Goal: Information Seeking & Learning: Learn about a topic

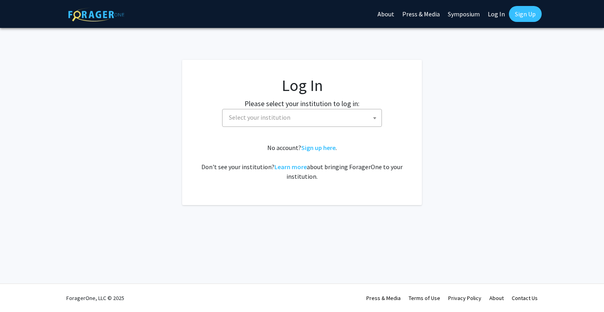
select select
click at [310, 125] on span "Select your institution" at bounding box center [304, 117] width 156 height 16
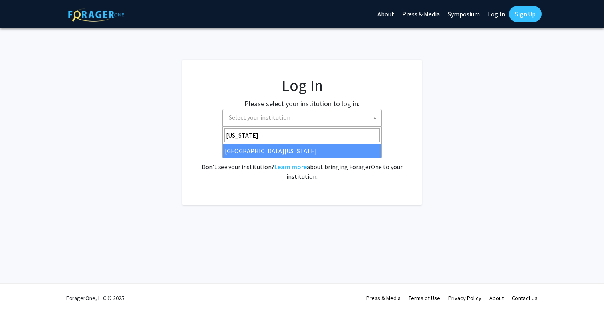
type input "[US_STATE]"
select select "31"
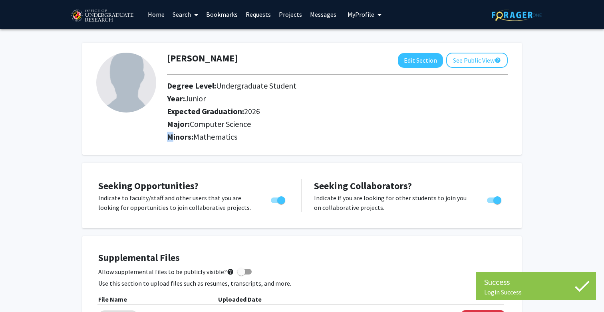
drag, startPoint x: 169, startPoint y: 137, endPoint x: 249, endPoint y: 129, distance: 80.4
click at [249, 129] on div "Pranav Raghavan Edit Section See Public View help Degree Level: Undergraduate S…" at bounding box center [337, 99] width 353 height 92
click at [278, 141] on h2 "Minors: Mathematics" at bounding box center [337, 137] width 341 height 10
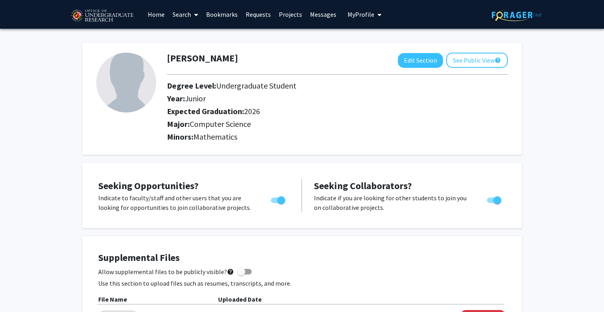
click at [264, 18] on link "Requests" at bounding box center [258, 14] width 33 height 28
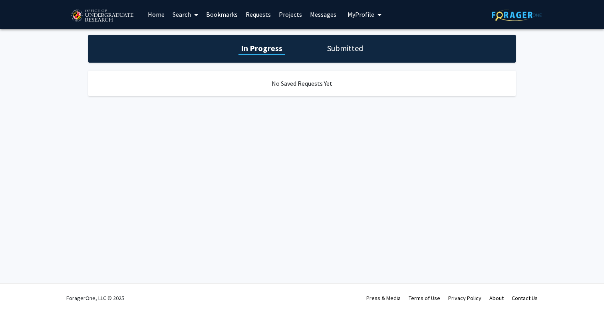
click at [195, 17] on icon at bounding box center [196, 15] width 4 height 6
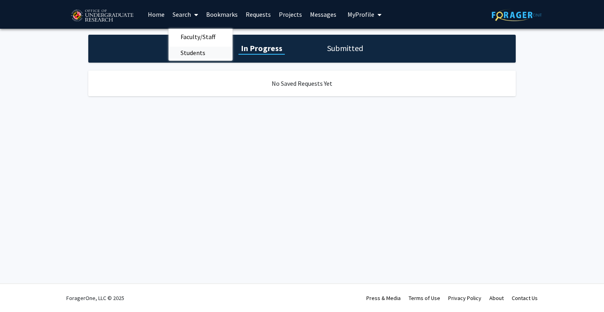
click at [197, 52] on span "Students" at bounding box center [193, 53] width 49 height 16
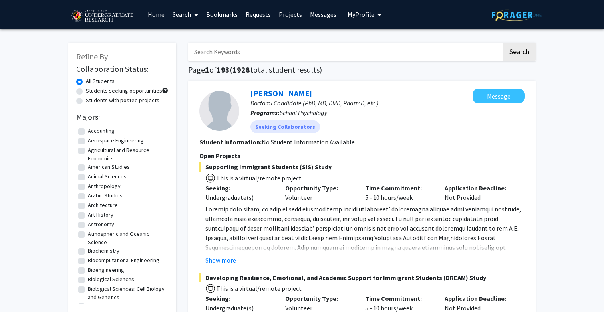
click at [177, 15] on link "Search" at bounding box center [186, 14] width 34 height 28
click at [183, 38] on span "Faculty/Staff" at bounding box center [198, 37] width 59 height 16
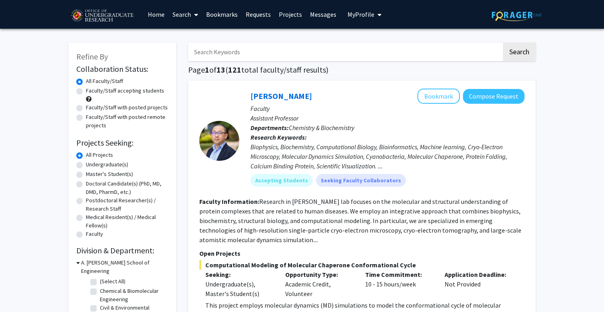
click at [111, 93] on label "Faculty/Staff accepting students" at bounding box center [125, 91] width 78 height 8
click at [91, 92] on input "Faculty/Staff accepting students" at bounding box center [88, 89] width 5 height 5
radio input "true"
click at [238, 164] on div at bounding box center [219, 141] width 40 height 104
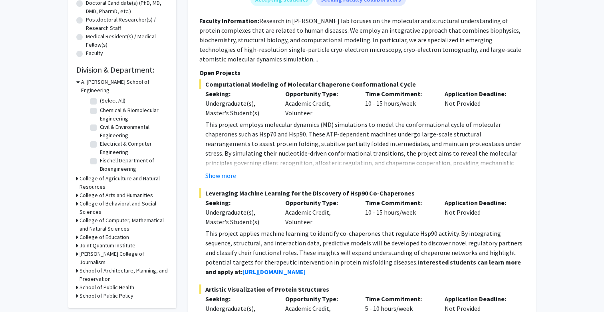
scroll to position [182, 0]
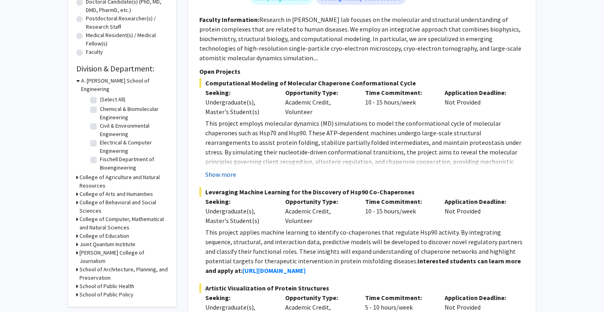
click at [225, 179] on button "Show more" at bounding box center [220, 175] width 31 height 10
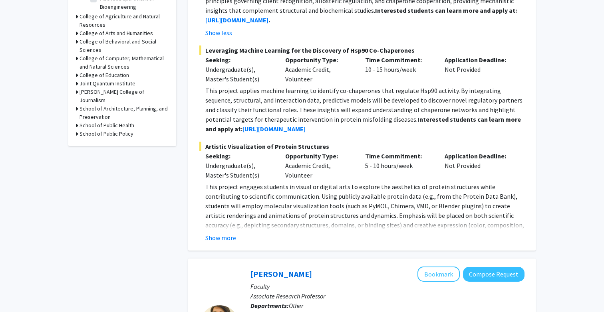
scroll to position [354, 0]
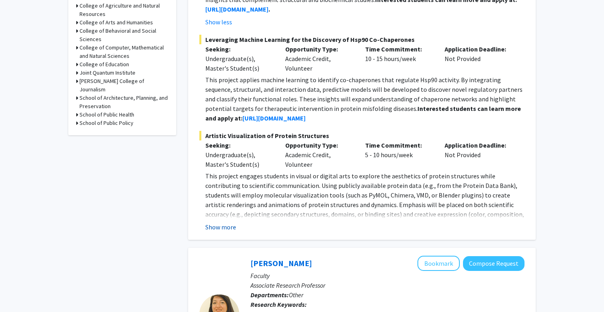
click at [213, 229] on button "Show more" at bounding box center [220, 228] width 31 height 10
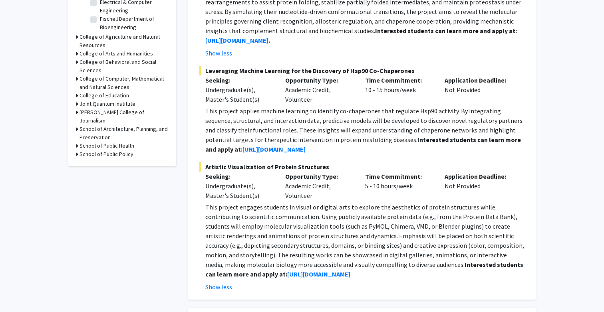
scroll to position [302, 0]
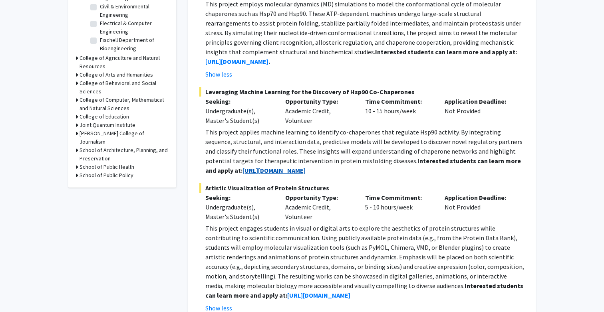
click at [258, 169] on strong "https://blog.umd.edu/liu/join/" at bounding box center [274, 171] width 63 height 8
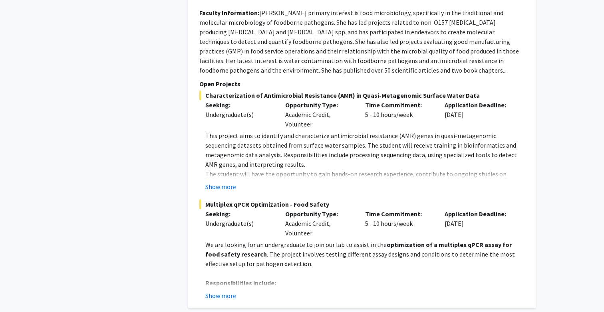
scroll to position [808, 0]
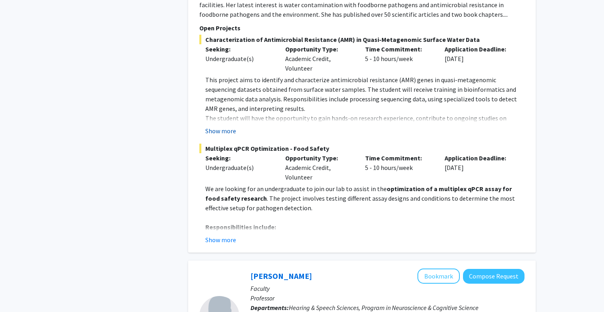
click at [224, 134] on button "Show more" at bounding box center [220, 131] width 31 height 10
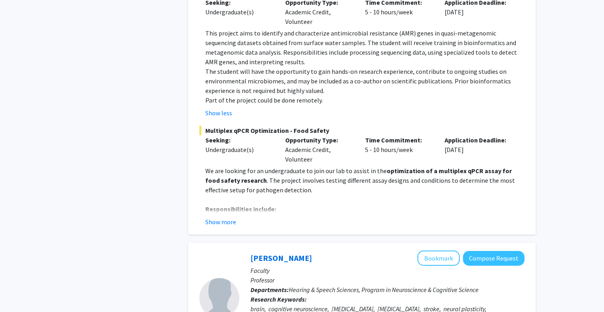
scroll to position [872, 0]
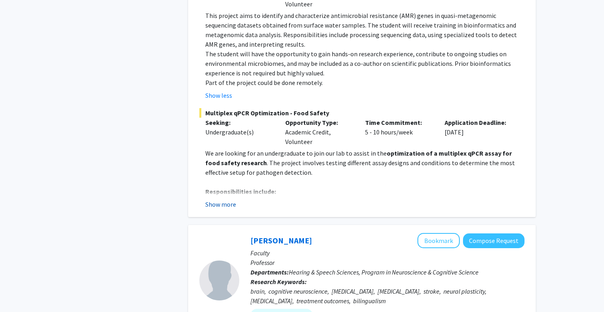
click at [224, 203] on button "Show more" at bounding box center [220, 205] width 31 height 10
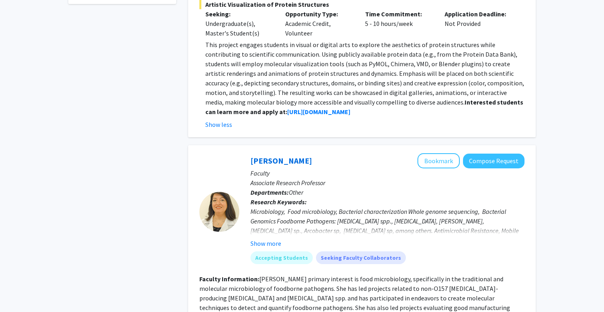
scroll to position [498, 0]
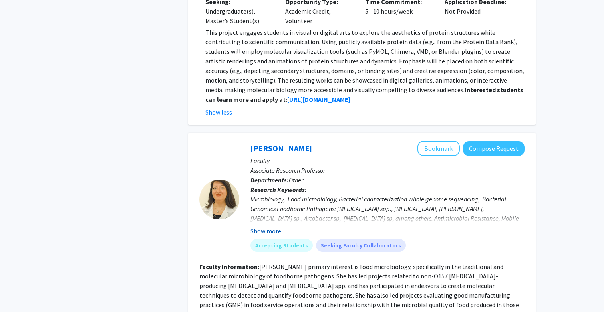
click at [268, 233] on button "Show more" at bounding box center [266, 232] width 31 height 10
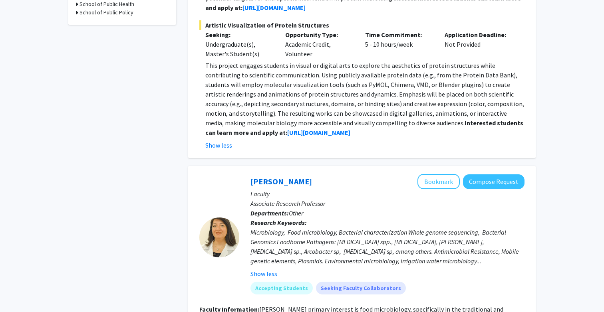
scroll to position [467, 0]
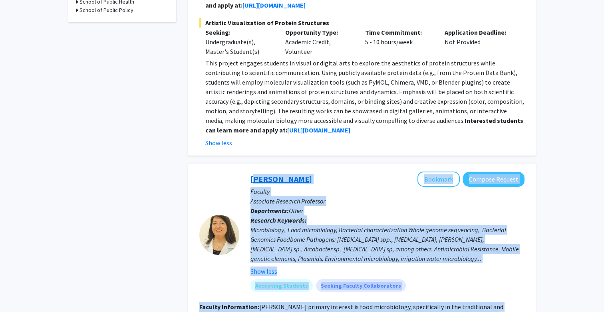
drag, startPoint x: 390, startPoint y: 258, endPoint x: 251, endPoint y: 181, distance: 158.1
copy fg-search-faculty "Magaly Toro Bookmark Compose Request Faculty Associate Research Professor Depar…"
click at [335, 223] on p "Research Keywords: Microbiology, Food microbiology, Bacterial characterization …" at bounding box center [388, 246] width 274 height 61
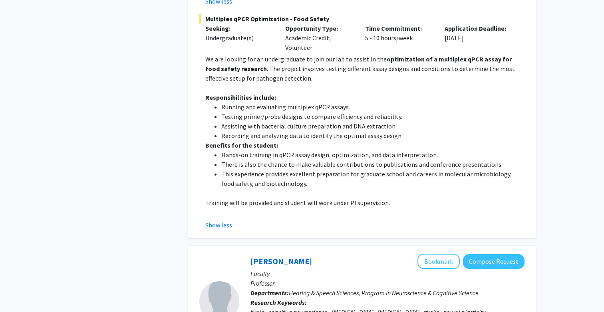
scroll to position [1088, 0]
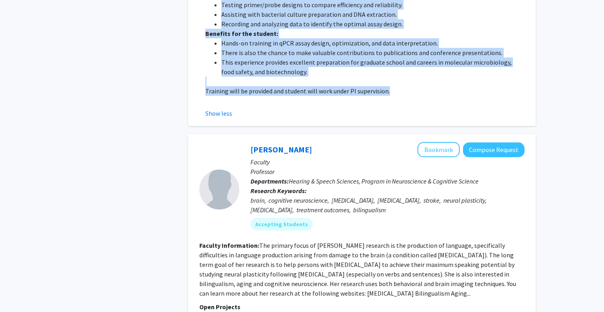
drag, startPoint x: 250, startPoint y: 114, endPoint x: 400, endPoint y: 96, distance: 151.7
copy fg-search-faculty "Bookmark Compose Request Faculty Associate Research Professor Departments: Othe…"
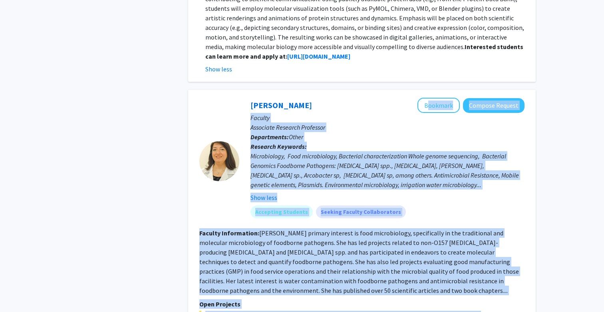
scroll to position [546, 0]
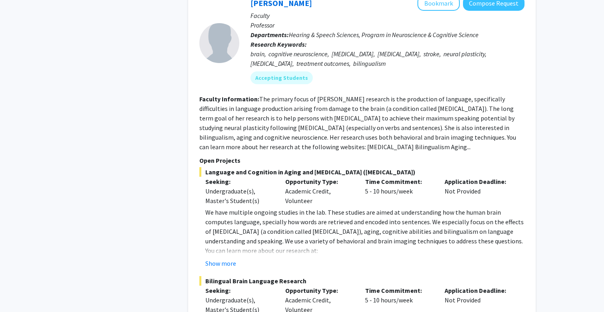
scroll to position [1236, 0]
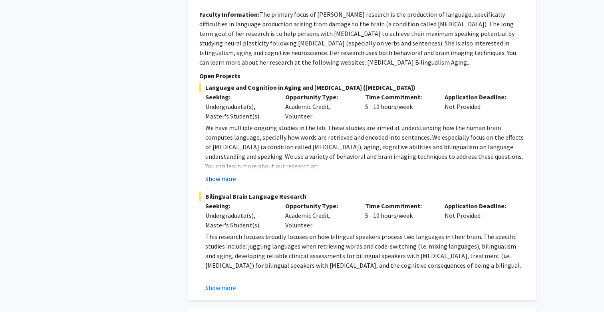
click at [212, 181] on button "Show more" at bounding box center [220, 179] width 31 height 10
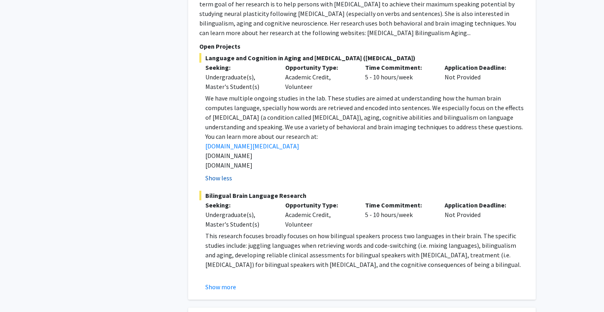
scroll to position [1350, 0]
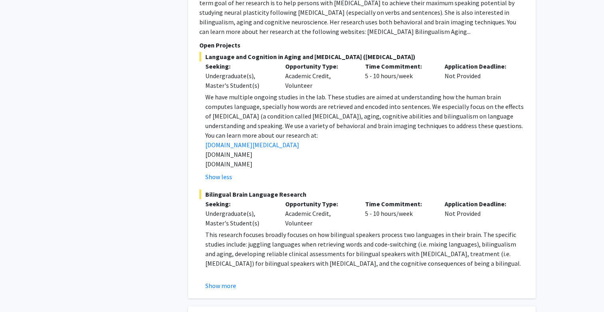
click at [441, 139] on p "You can learn more about our research at:" at bounding box center [364, 136] width 319 height 10
click at [216, 288] on button "Show more" at bounding box center [220, 286] width 31 height 10
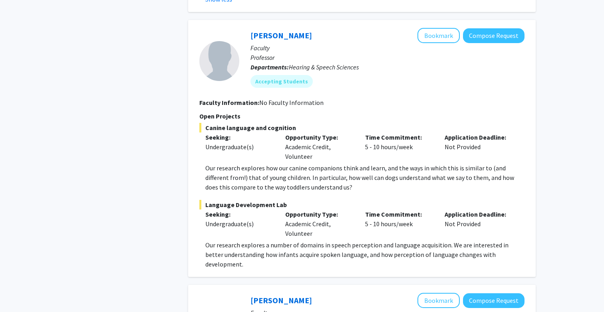
scroll to position [1692, 0]
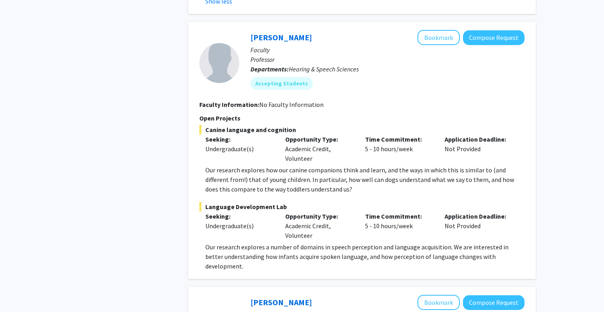
click at [399, 134] on span "Canine language and cognition" at bounding box center [361, 130] width 325 height 10
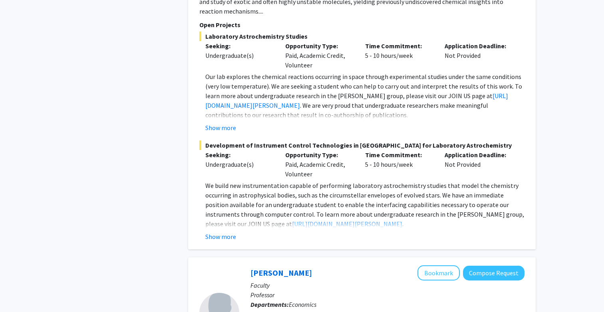
scroll to position [2128, 0]
click at [230, 123] on button "Show more" at bounding box center [220, 128] width 31 height 10
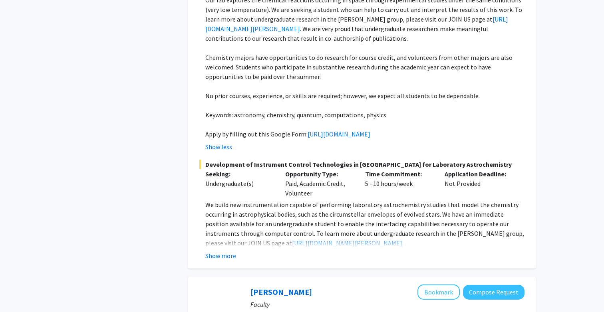
scroll to position [2254, 0]
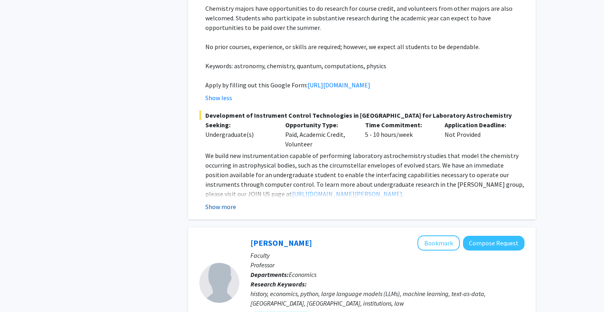
click at [228, 209] on button "Show more" at bounding box center [220, 207] width 31 height 10
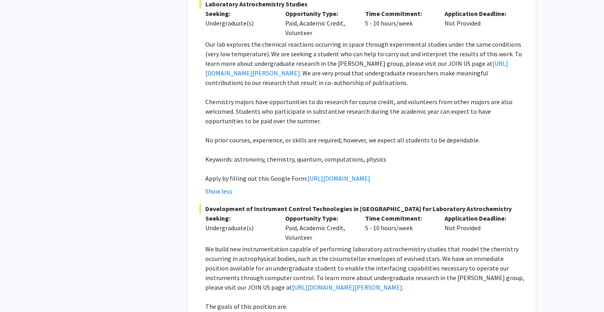
scroll to position [2156, 0]
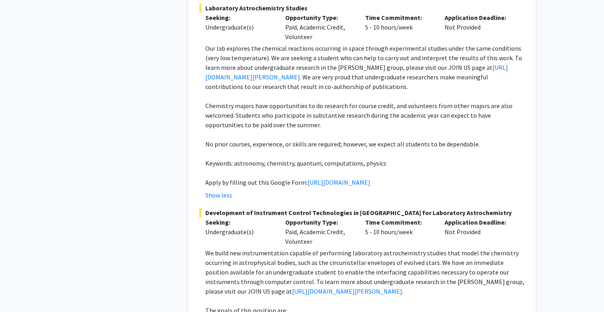
click at [368, 101] on p "Chemistry majors have opportunities to do research for course credit, and volun…" at bounding box center [364, 115] width 319 height 29
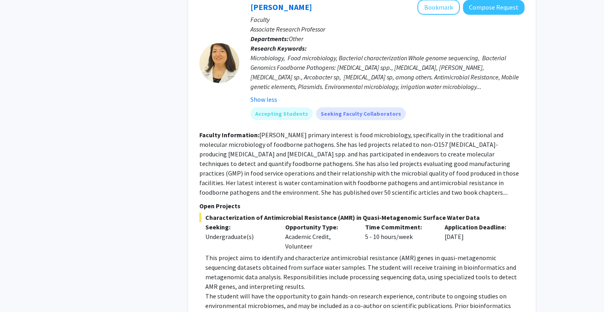
scroll to position [612, 0]
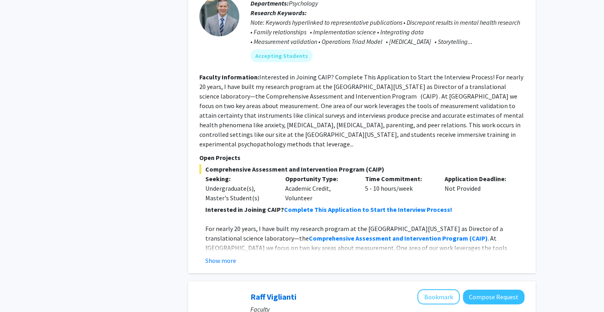
scroll to position [3074, 0]
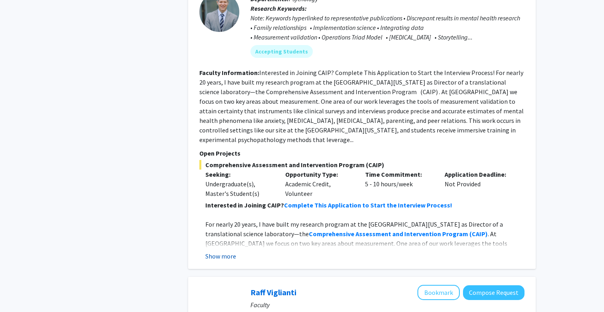
click at [227, 255] on button "Show more" at bounding box center [220, 257] width 31 height 10
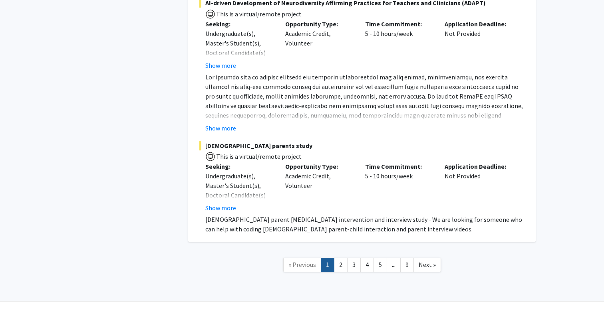
scroll to position [4597, 0]
click at [341, 259] on link "2" at bounding box center [341, 266] width 14 height 14
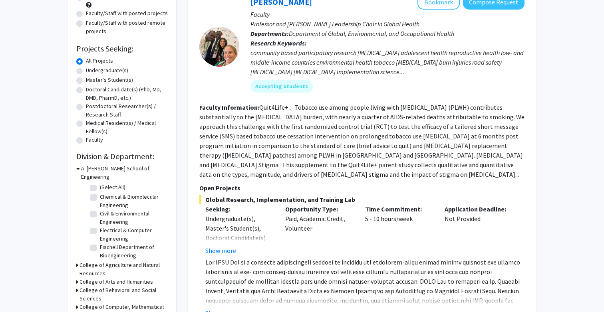
scroll to position [91, 0]
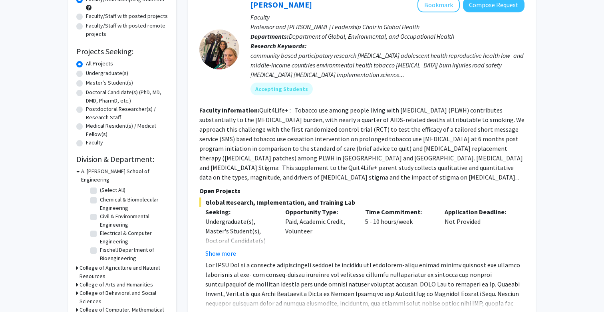
click at [90, 75] on label "Undergraduate(s)" at bounding box center [107, 73] width 42 height 8
click at [90, 74] on input "Undergraduate(s)" at bounding box center [88, 71] width 5 height 5
radio input "true"
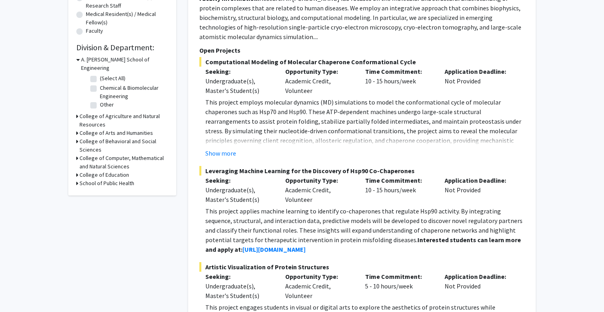
scroll to position [204, 0]
click at [78, 129] on icon at bounding box center [77, 133] width 2 height 8
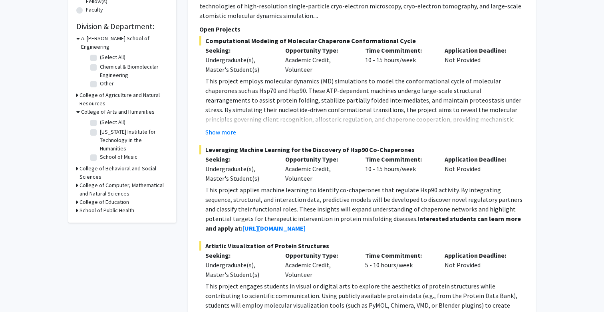
scroll to position [230, 0]
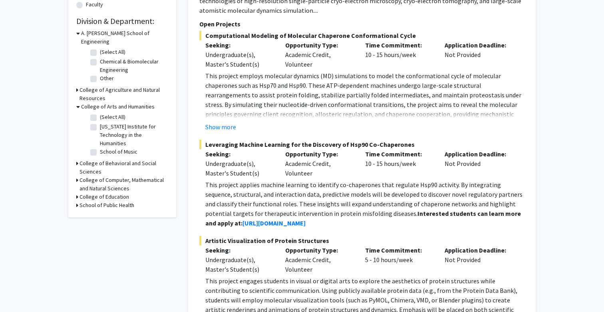
click at [78, 159] on icon at bounding box center [77, 163] width 2 height 8
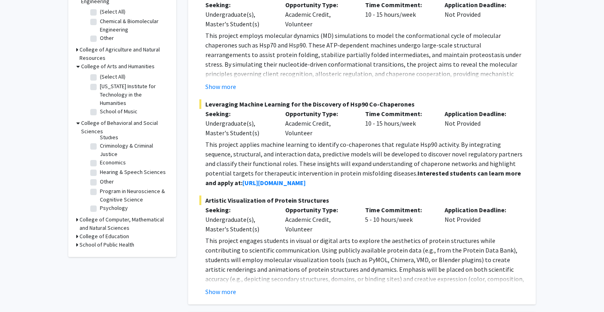
scroll to position [22, 0]
click at [100, 187] on label "Program in Neuroscience & Cognitive Science" at bounding box center [133, 195] width 66 height 17
click at [100, 187] on input "Program in Neuroscience & Cognitive Science" at bounding box center [102, 189] width 5 height 5
checkbox input "true"
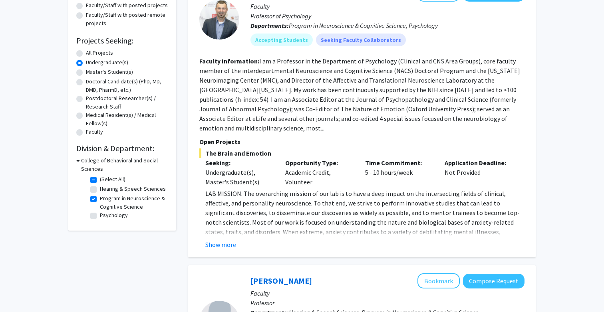
scroll to position [101, 0]
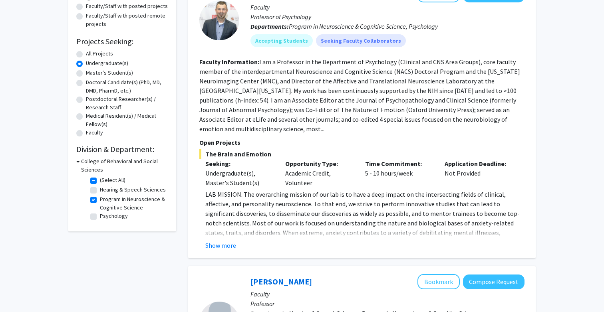
click at [78, 163] on icon at bounding box center [78, 161] width 4 height 8
click at [78, 163] on icon at bounding box center [77, 161] width 2 height 8
click at [100, 202] on label "Program in Neuroscience & Cognitive Science" at bounding box center [133, 203] width 66 height 17
click at [100, 201] on input "Program in Neuroscience & Cognitive Science" at bounding box center [102, 197] width 5 height 5
checkbox input "false"
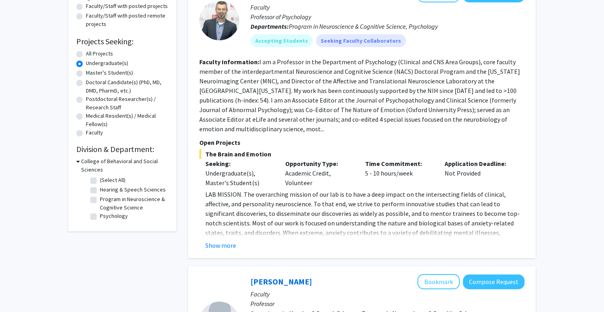
checkbox input "false"
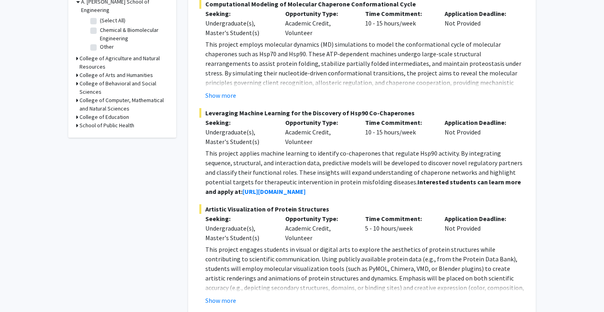
scroll to position [279, 0]
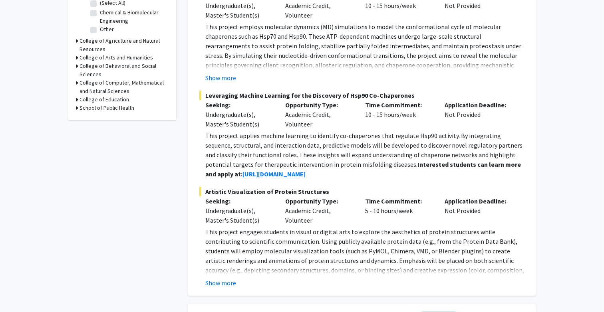
click at [77, 104] on icon at bounding box center [77, 108] width 2 height 8
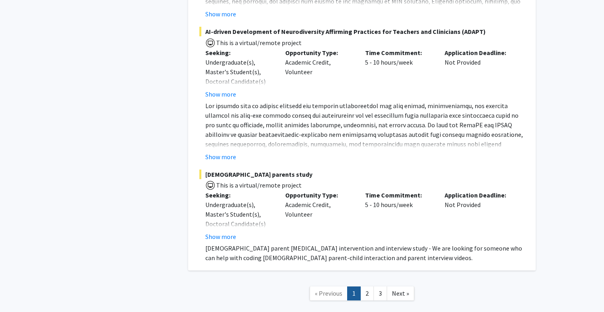
scroll to position [3916, 0]
click at [370, 287] on link "2" at bounding box center [367, 294] width 14 height 14
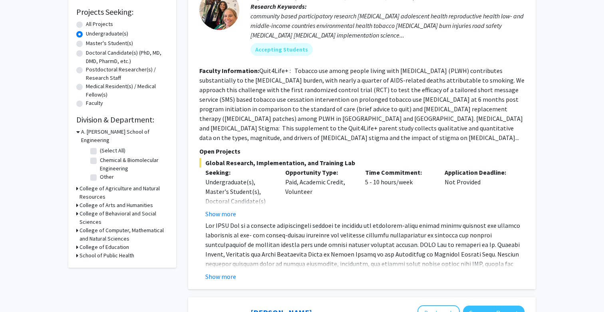
scroll to position [125, 0]
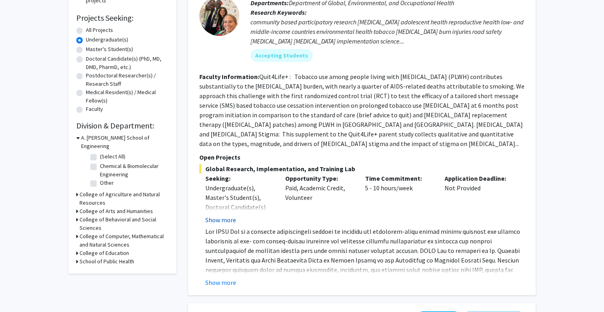
click at [226, 215] on button "Show more" at bounding box center [220, 220] width 31 height 10
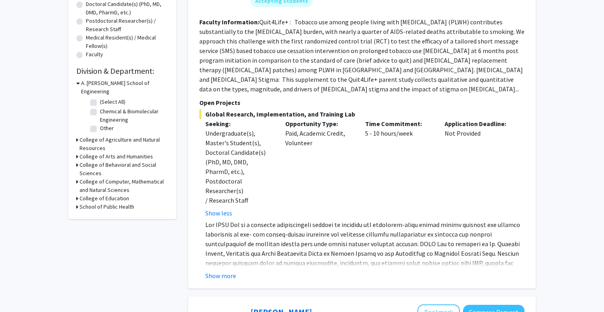
scroll to position [185, 0]
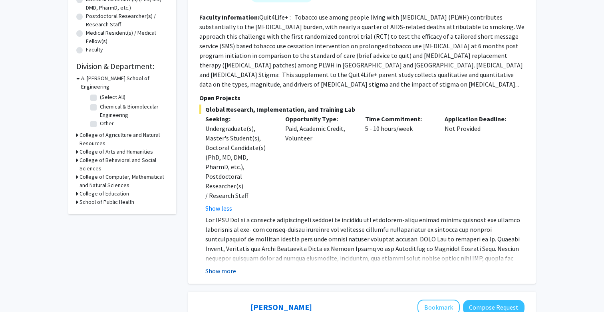
click at [227, 266] on button "Show more" at bounding box center [220, 271] width 31 height 10
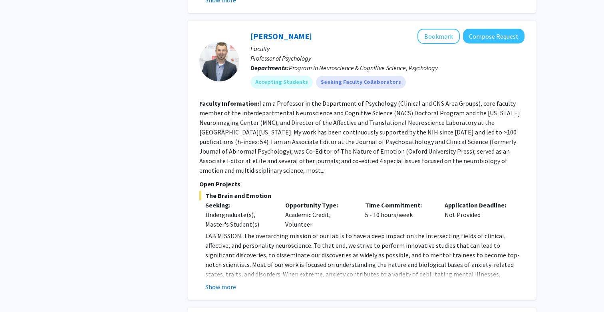
scroll to position [1348, 0]
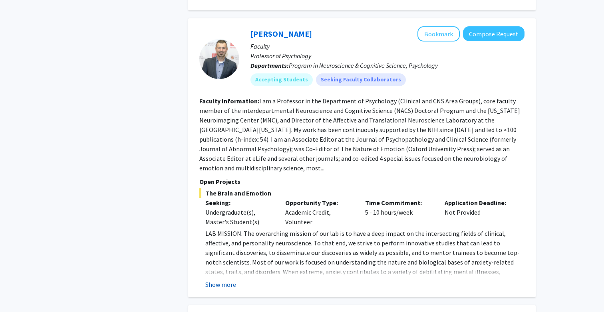
click at [212, 280] on button "Show more" at bounding box center [220, 285] width 31 height 10
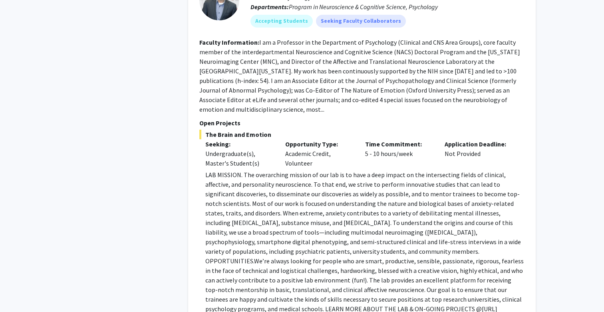
scroll to position [1414, 0]
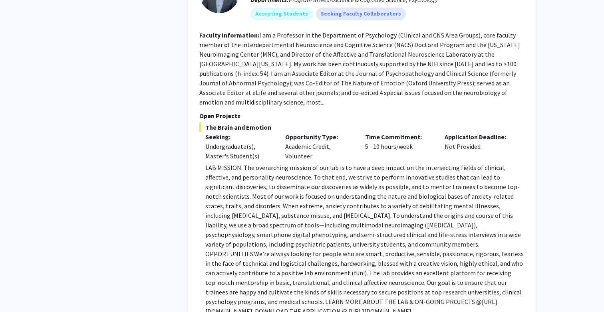
drag, startPoint x: 376, startPoint y: 285, endPoint x: 177, endPoint y: 289, distance: 199.4
click at [177, 289] on div "Refine By Collaboration Status: Collaboration Status All Faculty/Staff Collabor…" at bounding box center [301, 265] width 479 height 3288
click at [340, 270] on p "LAB MISSION. The overarching mission of our lab is to have a deep impact on the…" at bounding box center [364, 239] width 319 height 153
drag, startPoint x: 374, startPoint y: 286, endPoint x: 196, endPoint y: 286, distance: 177.4
click at [196, 286] on div "Alexander Shackman Bookmark Compose Request Faculty Professor of Psychology Dep…" at bounding box center [362, 144] width 348 height 385
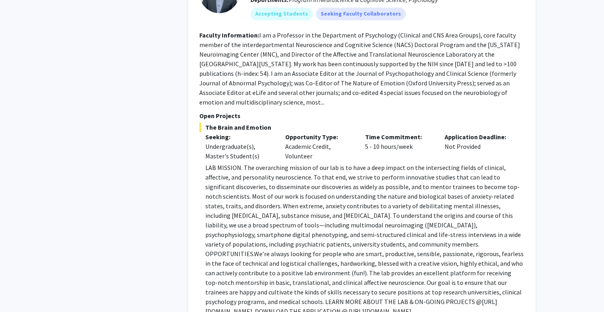
copy p "https://shackmanlab.org/positions/undergraduate_postbacras"
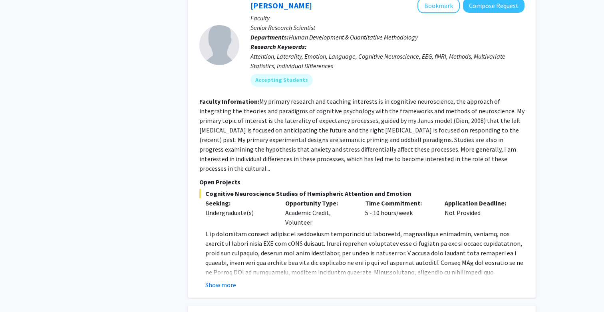
scroll to position [1792, 0]
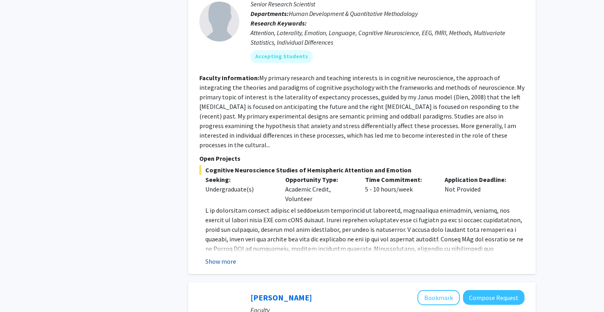
click at [228, 257] on button "Show more" at bounding box center [220, 262] width 31 height 10
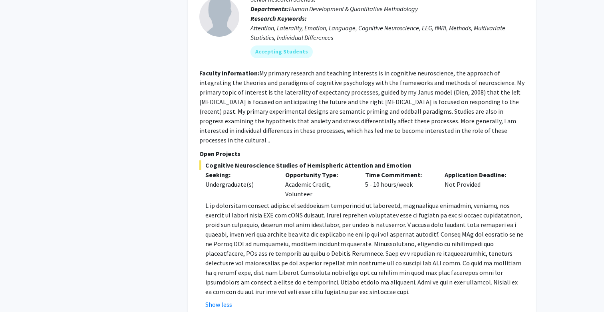
scroll to position [1789, 0]
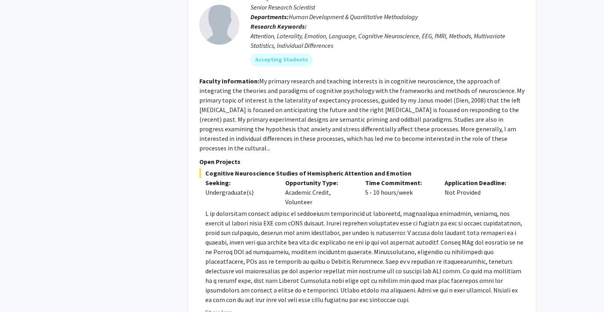
click at [242, 213] on p at bounding box center [364, 257] width 319 height 96
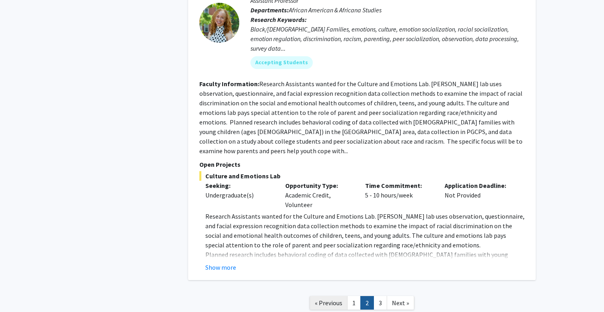
scroll to position [3044, 0]
click at [380, 297] on link "3" at bounding box center [381, 304] width 14 height 14
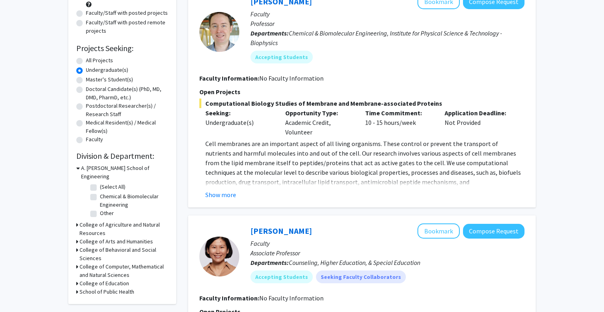
scroll to position [103, 0]
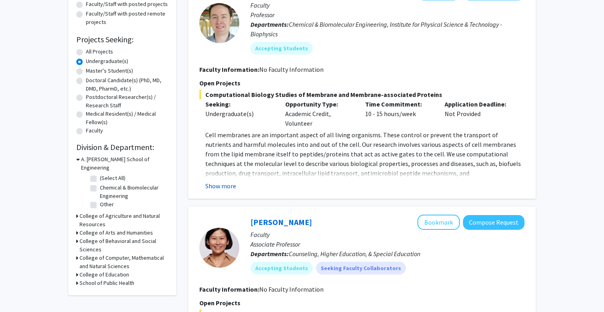
click at [225, 191] on button "Show more" at bounding box center [220, 186] width 31 height 10
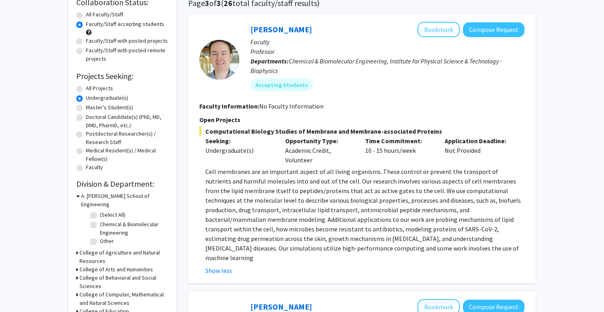
scroll to position [66, 0]
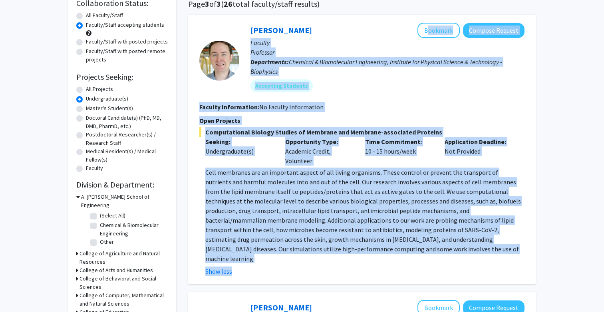
copy fg-search-faculty "Bookmark Compose Request Faculty Professor Departments: Chemical & Biomolecular…"
copy fg-search-faculty "Jeffery Klauda Bookmark Compose Request Faculty Professor Departments: Chemical…"
drag, startPoint x: 418, startPoint y: 259, endPoint x: 251, endPoint y: 30, distance: 282.6
click at [251, 30] on fg-search-faculty "Jeffery Klauda Bookmark Compose Request Faculty Professor Departments: Chemical…" at bounding box center [361, 150] width 325 height 254
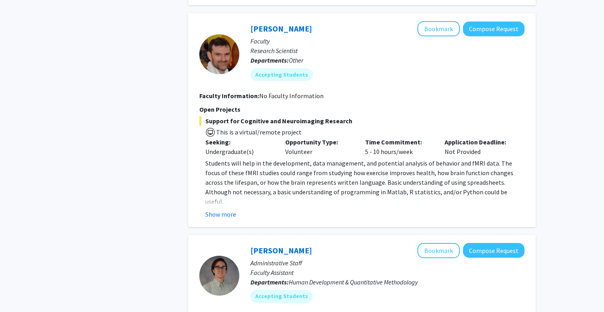
scroll to position [831, 0]
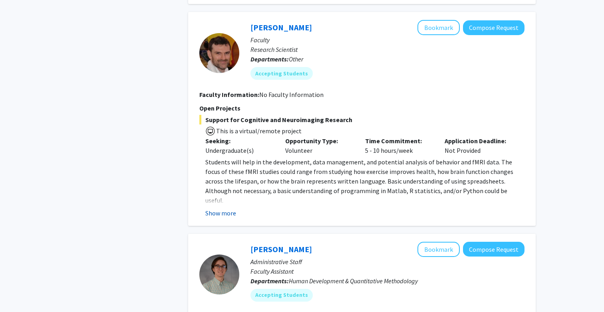
click at [218, 209] on button "Show more" at bounding box center [220, 214] width 31 height 10
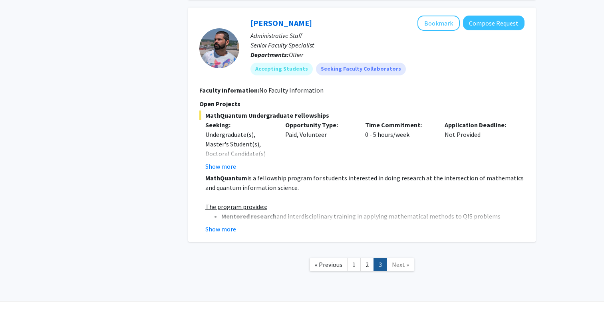
scroll to position [1287, 0]
click at [219, 217] on div "Daniel Serrano Bookmark Compose Request Administrative Staff Senior Faculty Spe…" at bounding box center [362, 125] width 348 height 235
click at [219, 225] on button "Show more" at bounding box center [220, 230] width 31 height 10
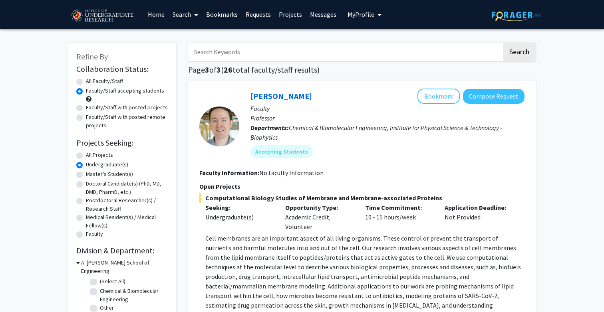
scroll to position [0, 0]
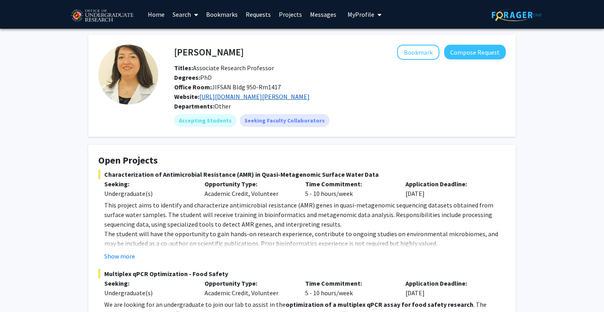
click at [310, 101] on link "[URL][DOMAIN_NAME][PERSON_NAME]" at bounding box center [254, 97] width 110 height 8
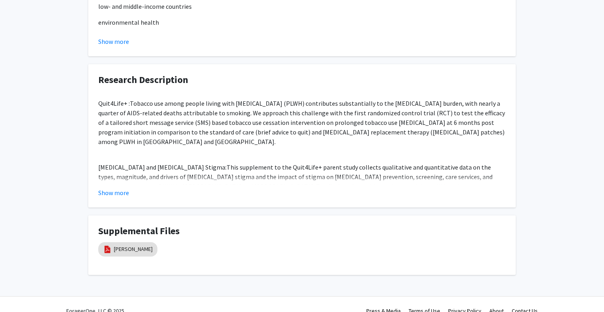
scroll to position [536, 0]
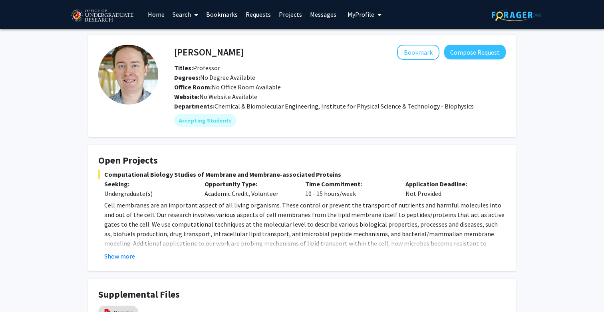
drag, startPoint x: 177, startPoint y: 62, endPoint x: 174, endPoint y: 56, distance: 7.2
click at [174, 56] on div "Jeffery Klauda Bookmark Compose Request Titles: Professor Degrees: No Degree Av…" at bounding box center [340, 73] width 344 height 57
copy div "Jeffery Klauda Bookmark"
